Goal: Check status

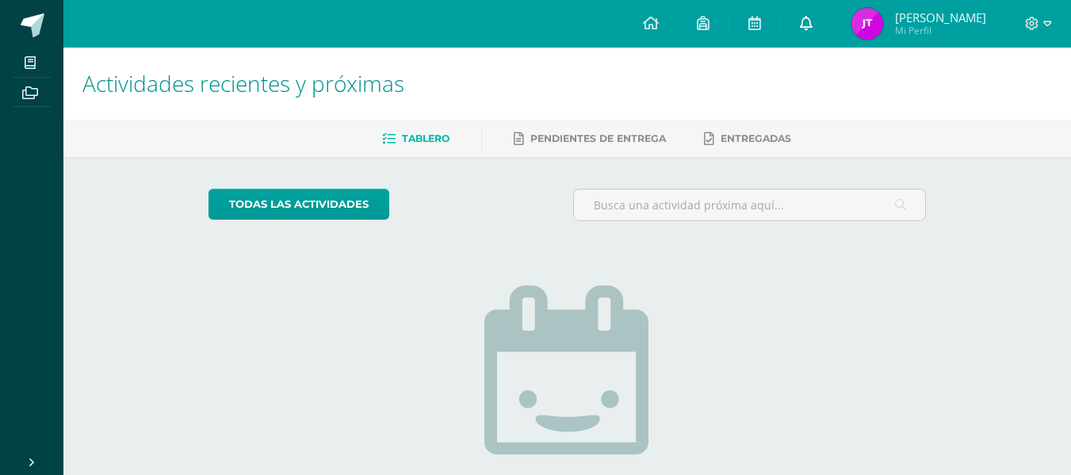
click at [812, 20] on icon at bounding box center [806, 23] width 13 height 14
click at [876, 21] on img at bounding box center [867, 24] width 32 height 32
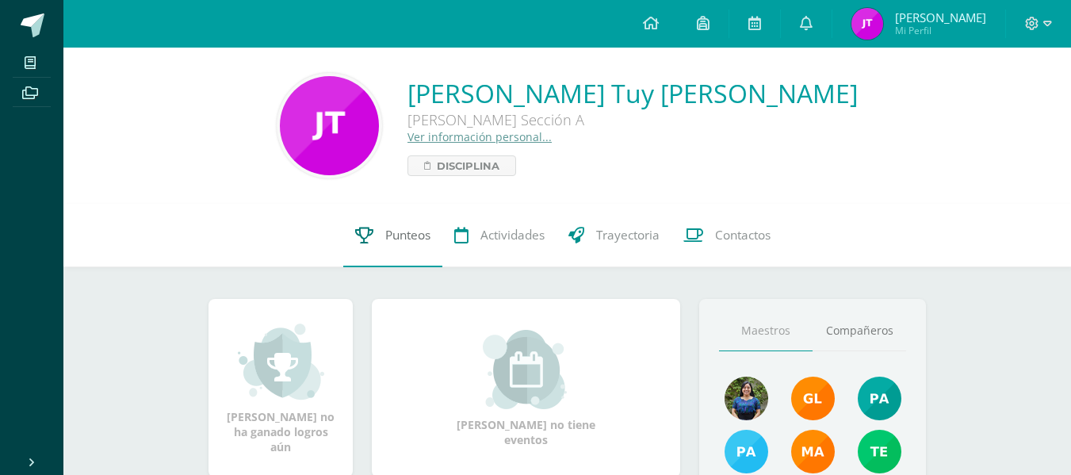
click at [386, 229] on span "Punteos" at bounding box center [407, 235] width 45 height 17
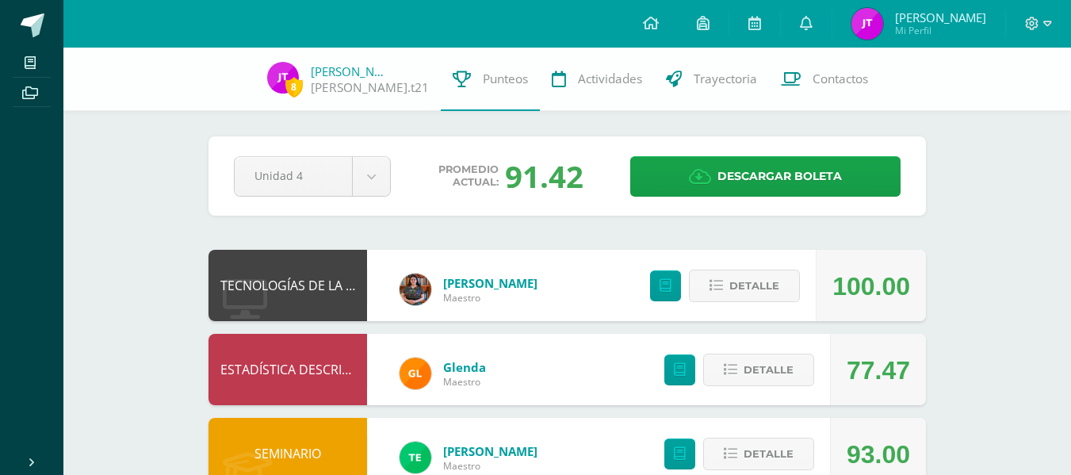
scroll to position [550, 0]
